Goal: Information Seeking & Learning: Learn about a topic

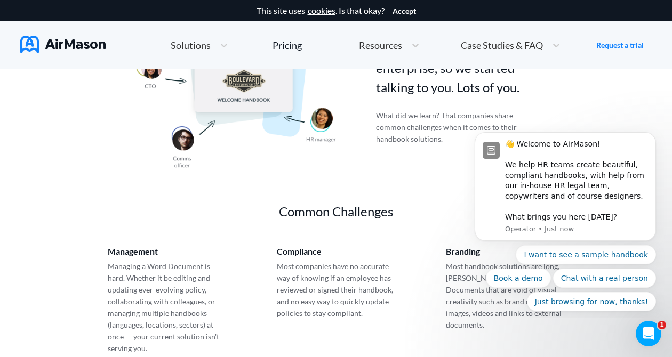
scroll to position [480, 0]
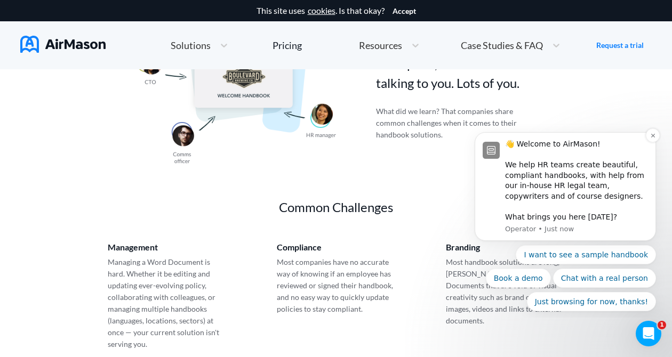
click at [547, 220] on div "👋 Welcome to AirMason! We help HR teams create beautiful, compliant handbooks, …" at bounding box center [576, 181] width 143 height 84
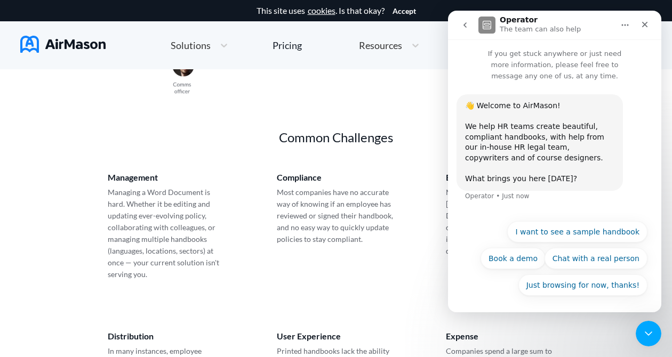
scroll to position [552, 0]
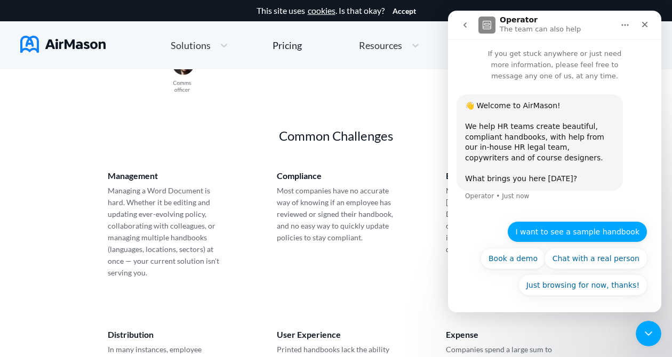
click at [529, 236] on button "I want to see a sample handbook" at bounding box center [577, 231] width 140 height 21
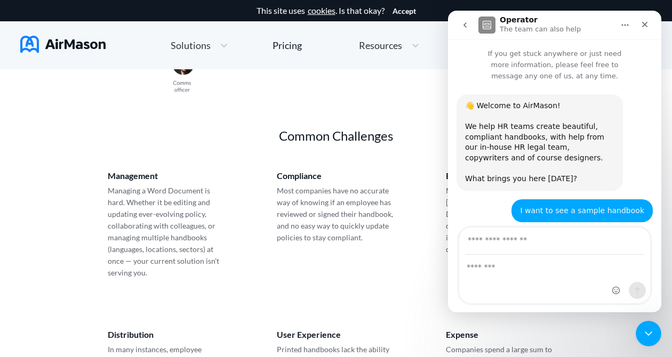
scroll to position [48, 0]
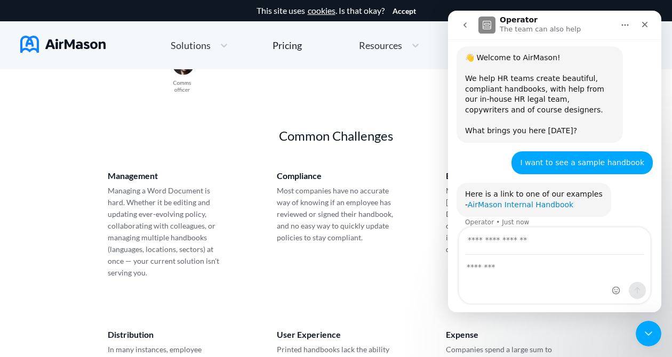
click at [525, 200] on link "AirMason Internal Handbook" at bounding box center [521, 204] width 106 height 9
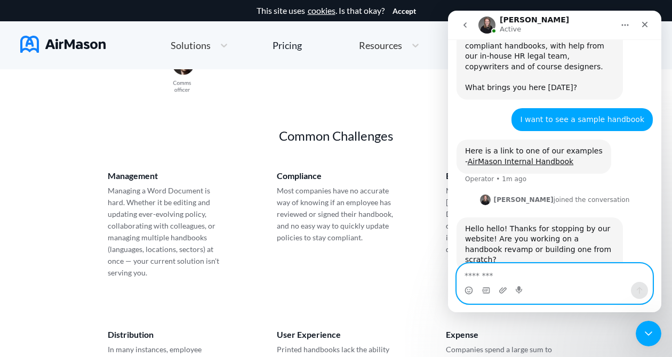
scroll to position [100, 0]
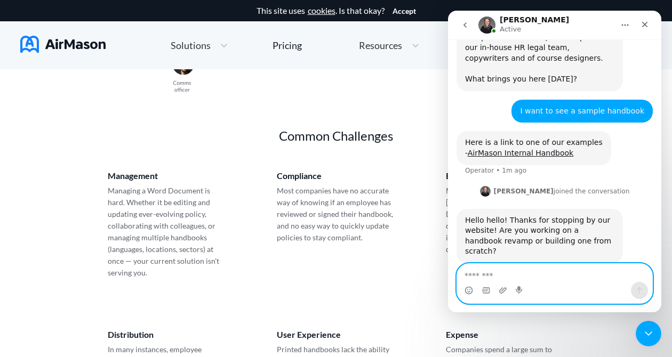
click at [559, 280] on textarea "Message…" at bounding box center [554, 273] width 195 height 18
type textarea "*"
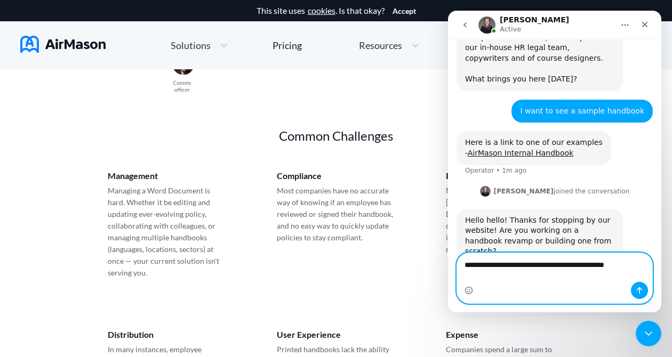
scroll to position [110, 0]
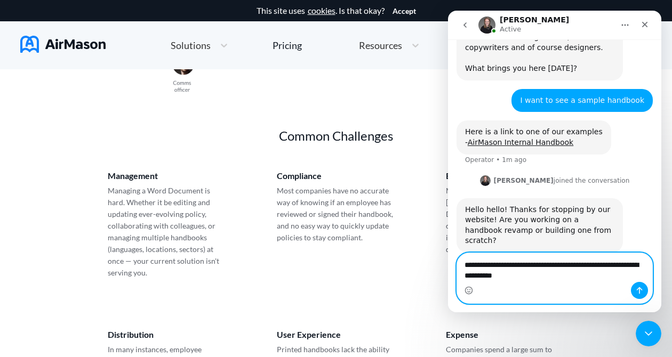
type textarea "**********"
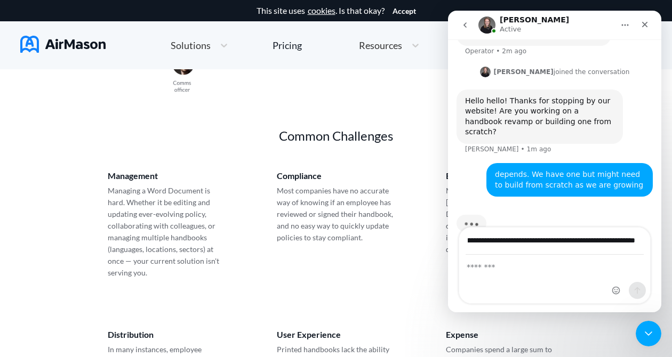
scroll to position [0, 64]
type input "**********"
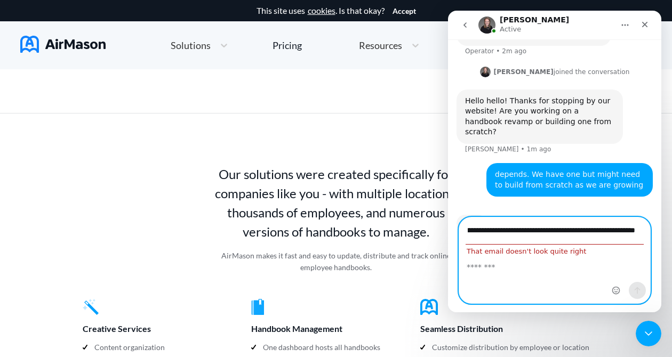
click at [469, 26] on icon "go back" at bounding box center [465, 25] width 9 height 9
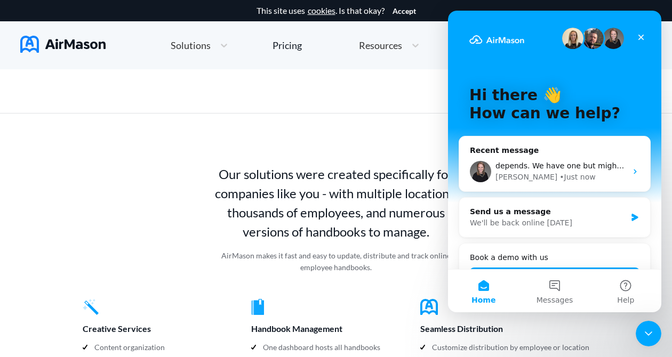
scroll to position [0, 0]
click at [551, 164] on span "depends. We have one but might need to build from scratch as we are growing" at bounding box center [643, 166] width 296 height 9
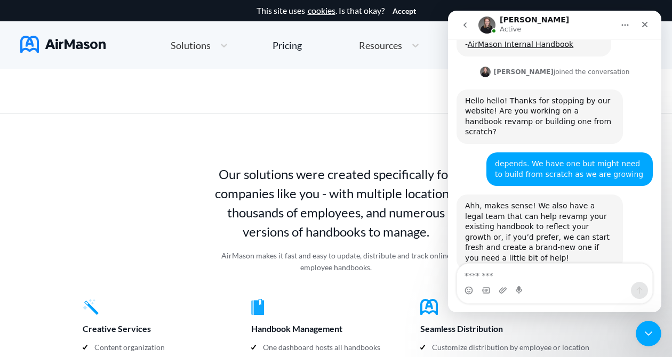
scroll to position [215, 0]
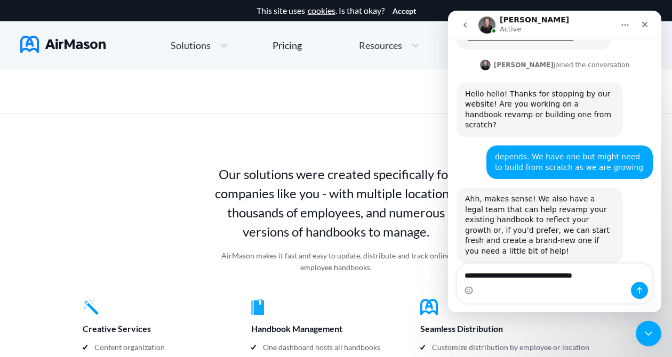
type textarea "**********"
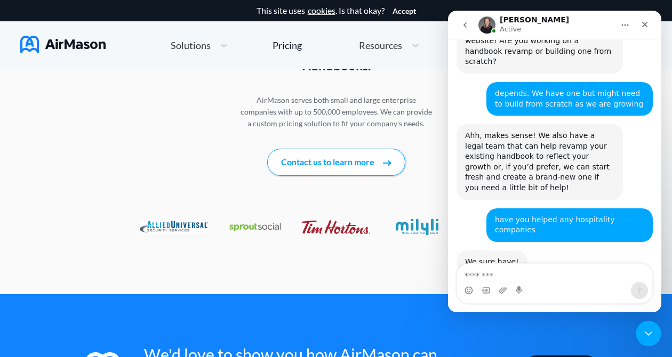
scroll to position [1482, 0]
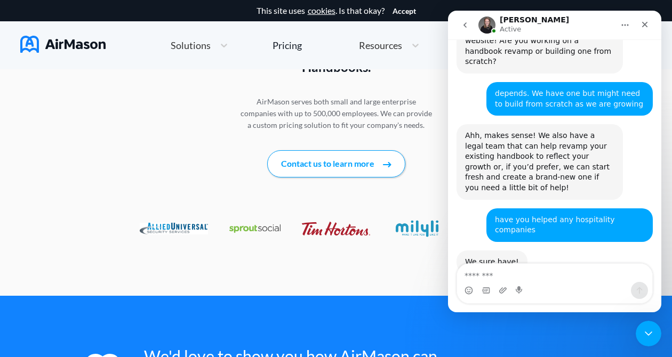
click at [459, 27] on button "go back" at bounding box center [465, 25] width 20 height 20
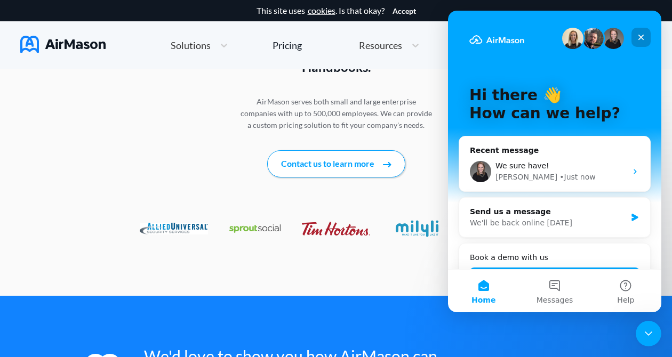
click at [642, 37] on icon "Close" at bounding box center [641, 37] width 9 height 9
